Goal: Connect with others: Participate in discussion

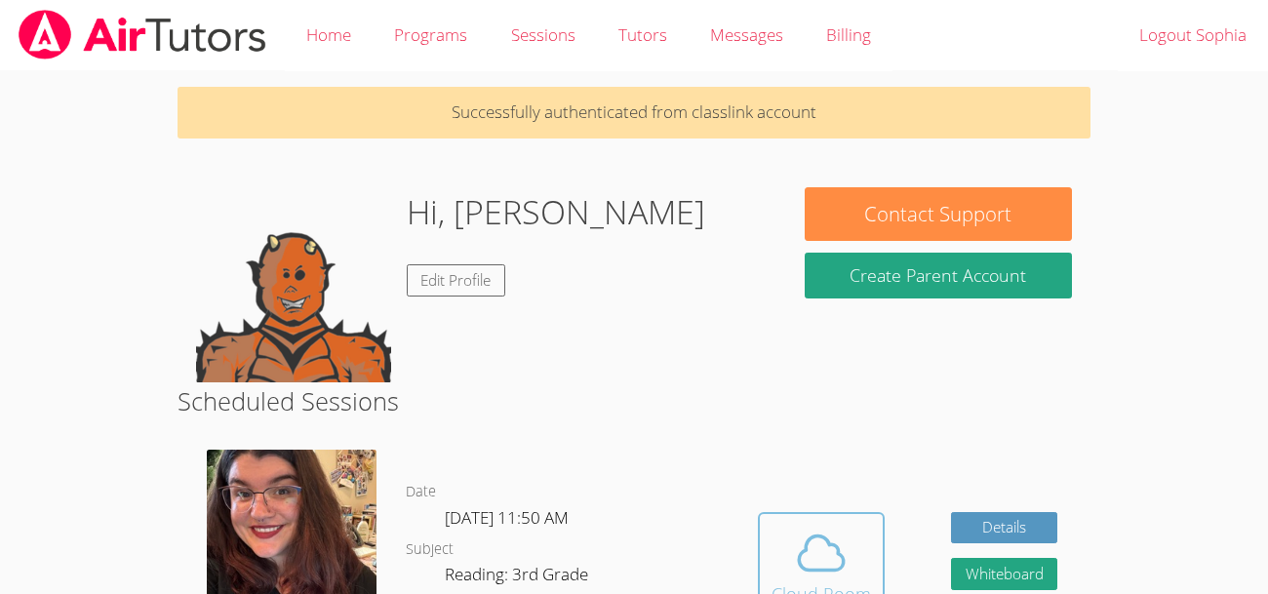
click at [848, 560] on span at bounding box center [820, 553] width 99 height 55
click at [793, 524] on button "Cloud Room" at bounding box center [821, 566] width 127 height 109
click at [811, 516] on button "Cloud Room" at bounding box center [821, 566] width 127 height 109
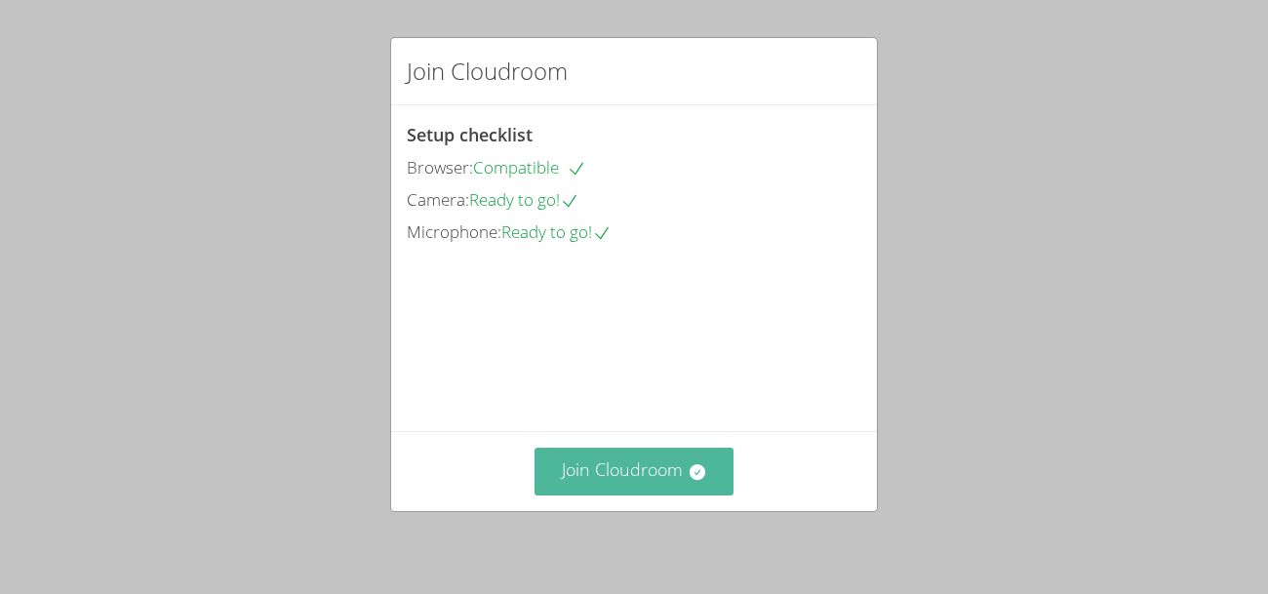
click at [687, 459] on button "Join Cloudroom" at bounding box center [634, 472] width 200 height 48
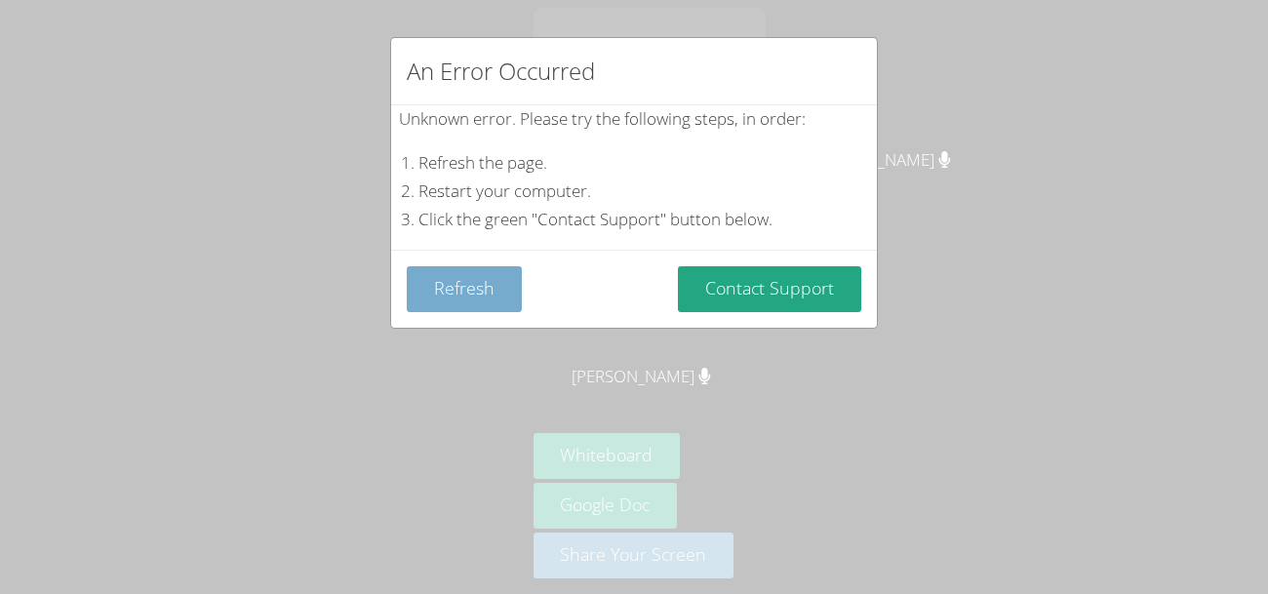
click at [431, 285] on button "Refresh" at bounding box center [464, 289] width 115 height 46
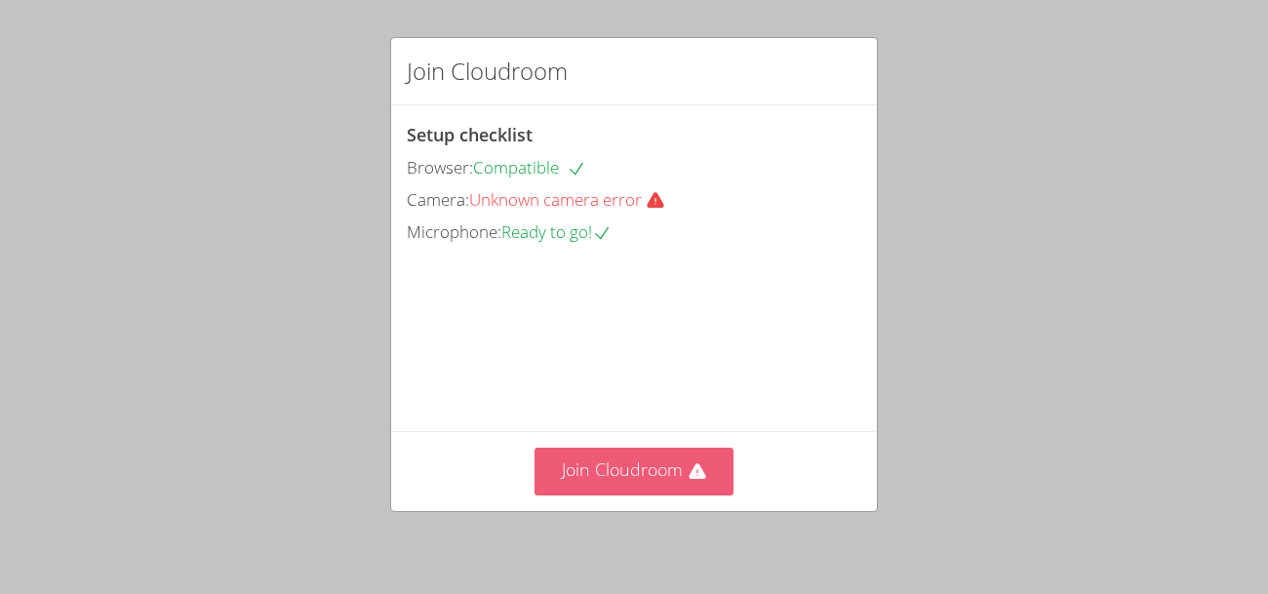
click at [683, 465] on button "Join Cloudroom" at bounding box center [634, 472] width 200 height 48
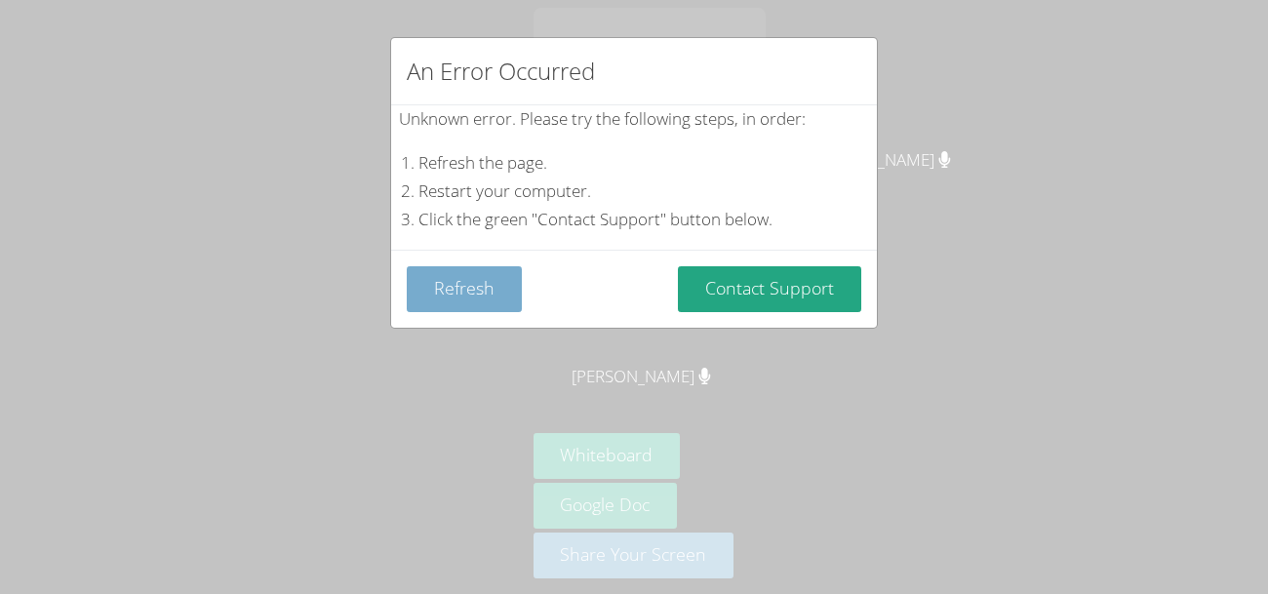
click at [493, 292] on button "Refresh" at bounding box center [464, 289] width 115 height 46
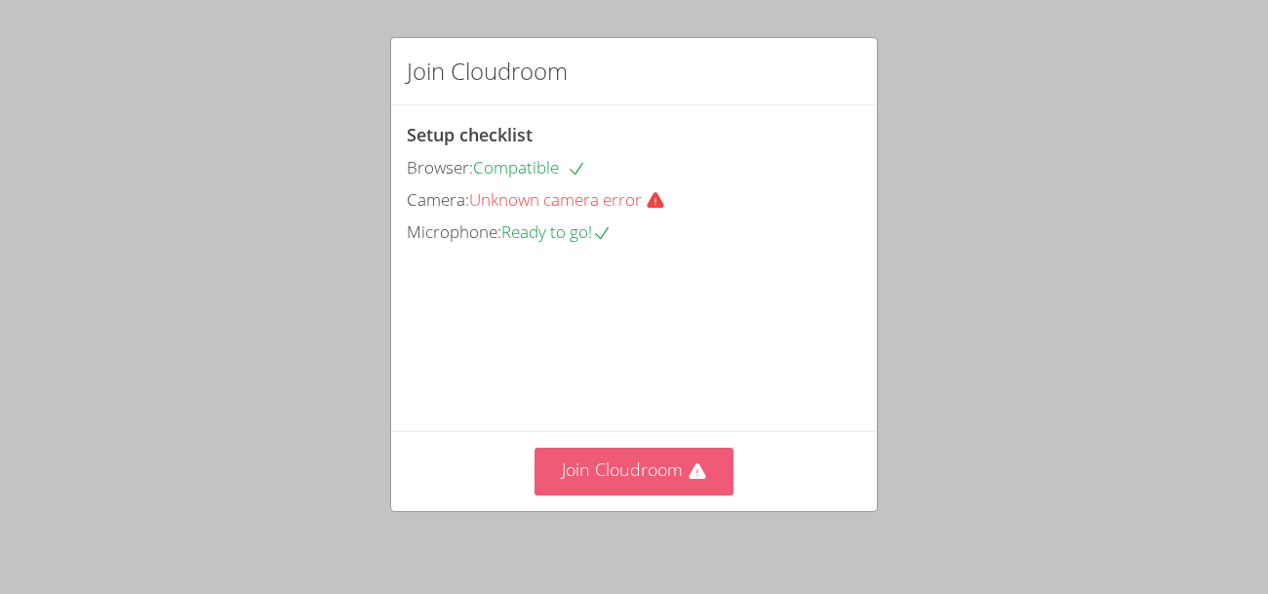
click at [614, 466] on button "Join Cloudroom" at bounding box center [634, 472] width 200 height 48
click at [644, 479] on button "Join Cloudroom" at bounding box center [634, 472] width 200 height 48
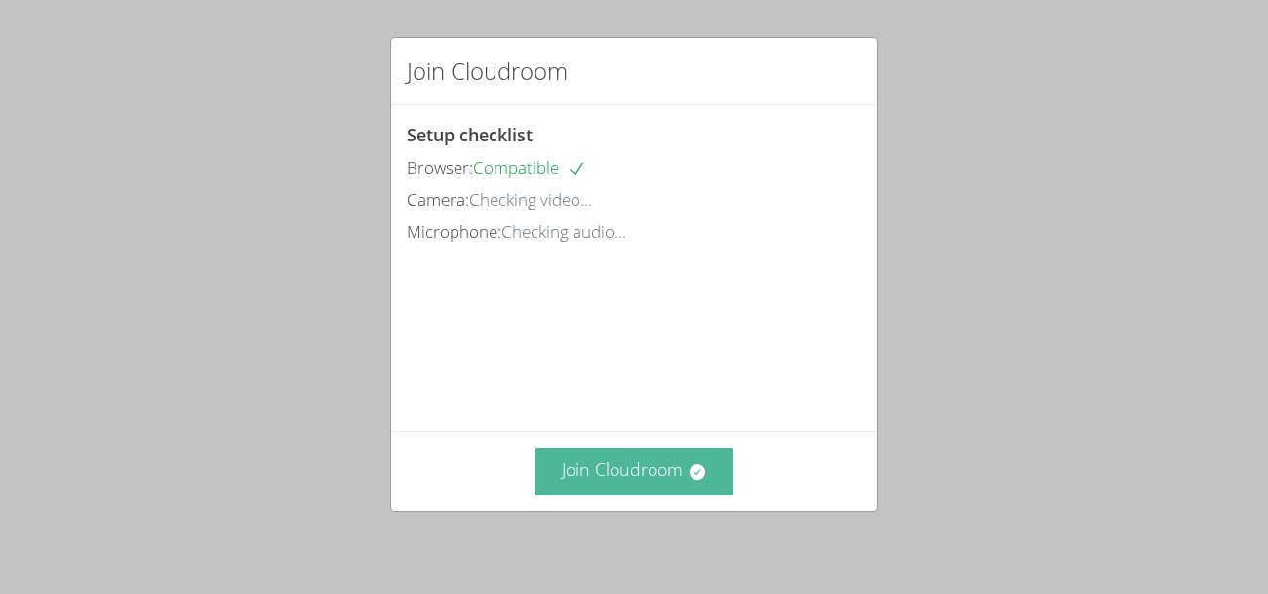
click at [608, 462] on button "Join Cloudroom" at bounding box center [634, 472] width 200 height 48
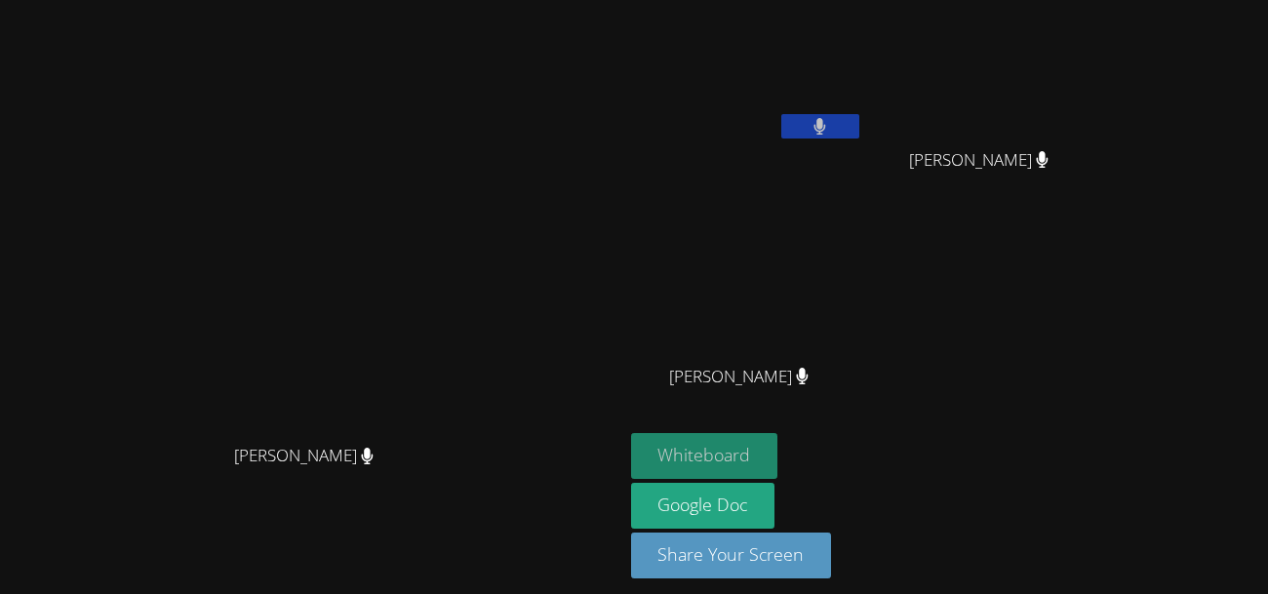
click at [778, 451] on button "Whiteboard" at bounding box center [704, 456] width 147 height 46
